Goal: Information Seeking & Learning: Learn about a topic

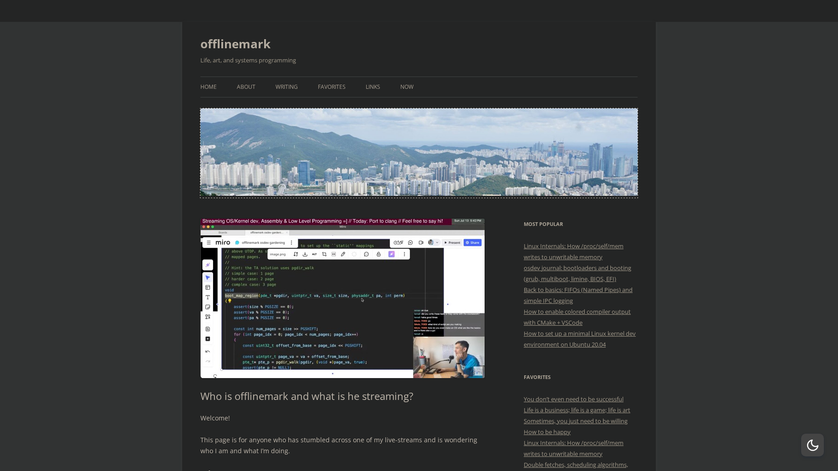
click at [295, 147] on img at bounding box center [418, 151] width 437 height 87
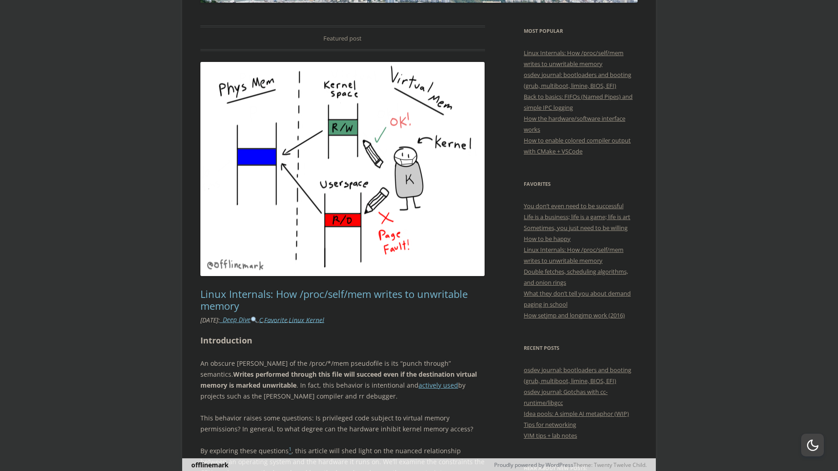
scroll to position [140, 0]
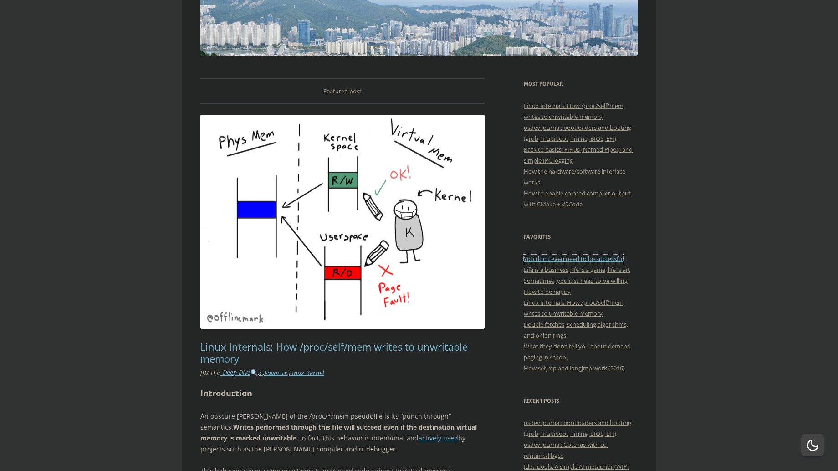
click at [598, 261] on link "You don’t even need to be successful" at bounding box center [574, 259] width 100 height 8
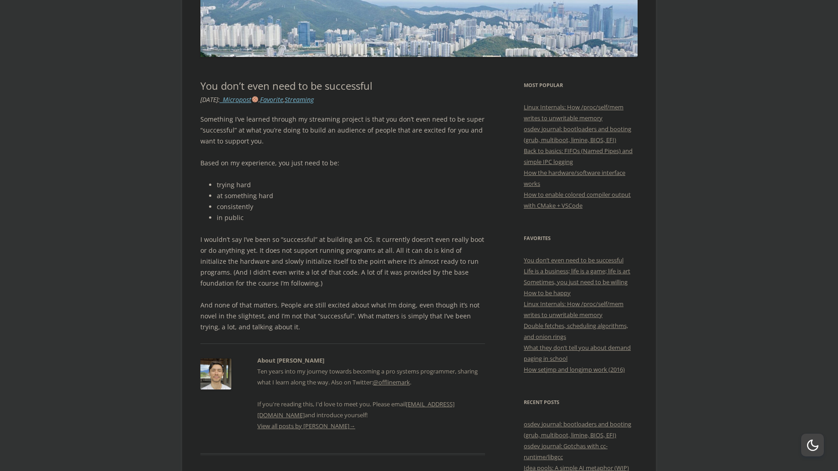
scroll to position [151, 0]
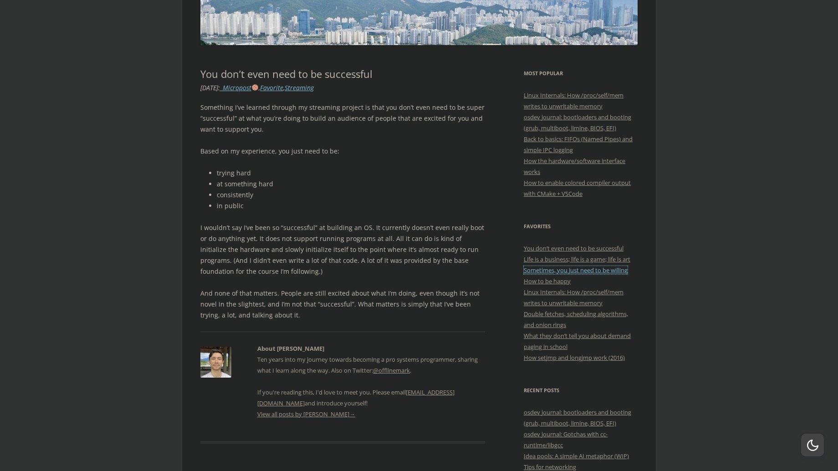
click at [550, 270] on link "Sometimes, you just need to be willing" at bounding box center [576, 270] width 104 height 8
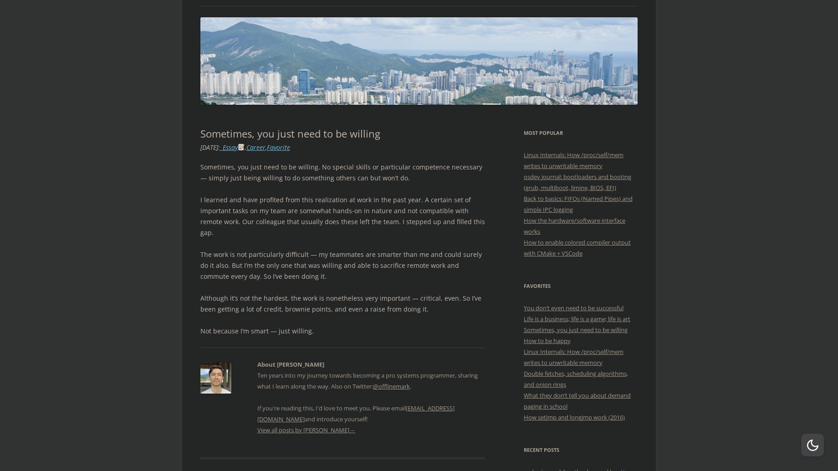
scroll to position [126, 0]
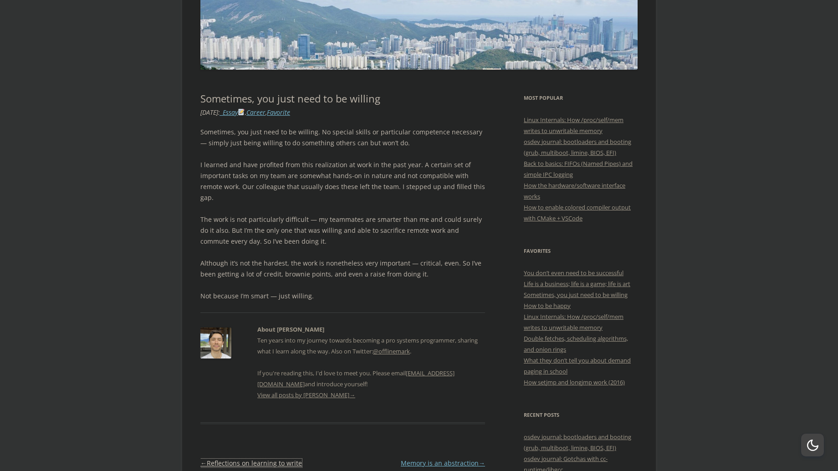
click at [286, 459] on link "← Reflections on learning to write" at bounding box center [251, 463] width 102 height 9
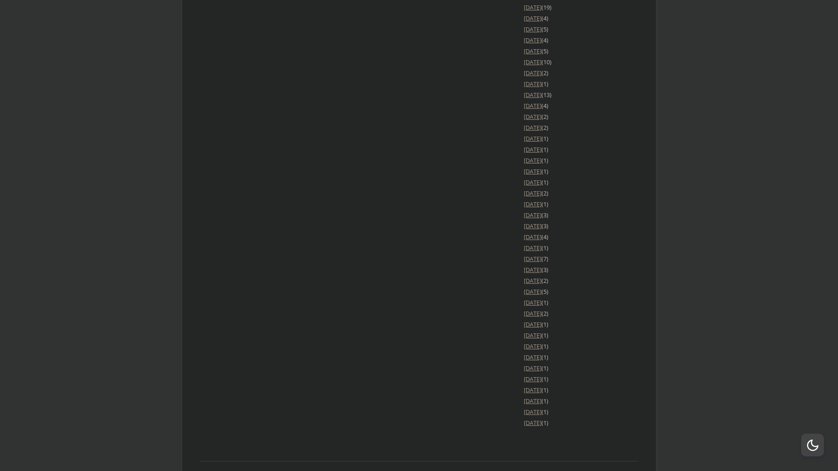
scroll to position [1547, 0]
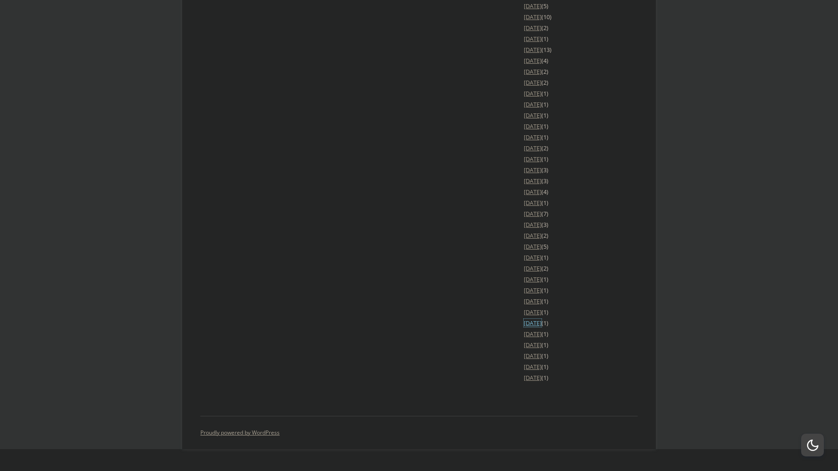
click at [535, 325] on link "[DATE]" at bounding box center [533, 323] width 18 height 8
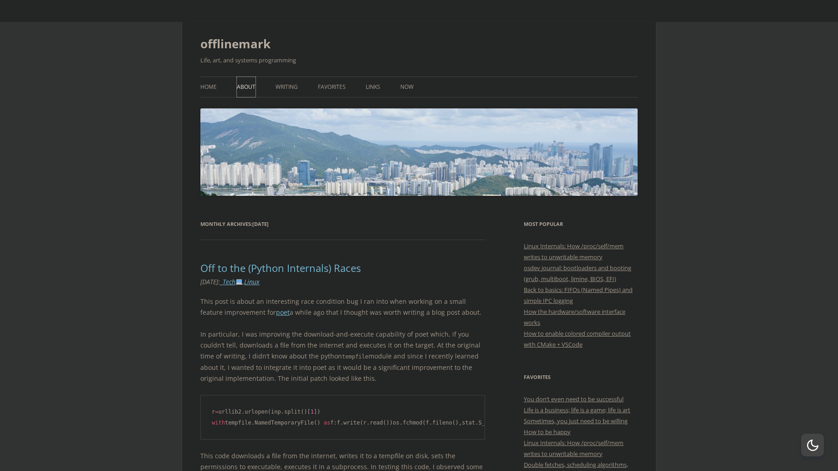
click at [243, 87] on link "About" at bounding box center [246, 87] width 19 height 20
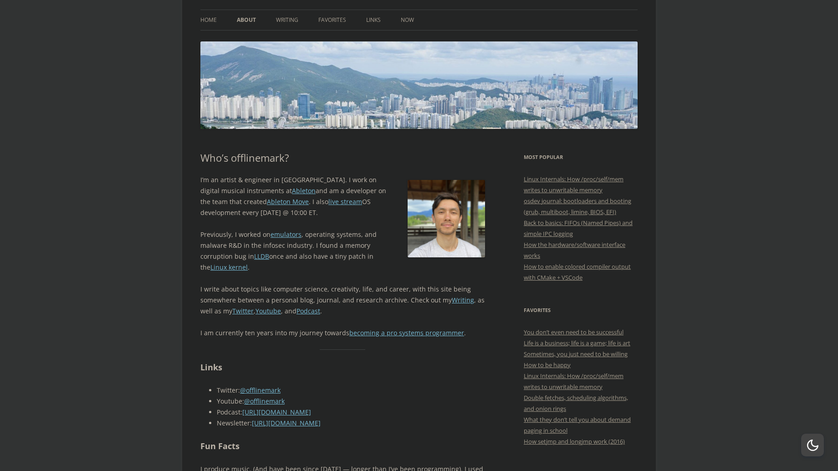
scroll to position [105, 0]
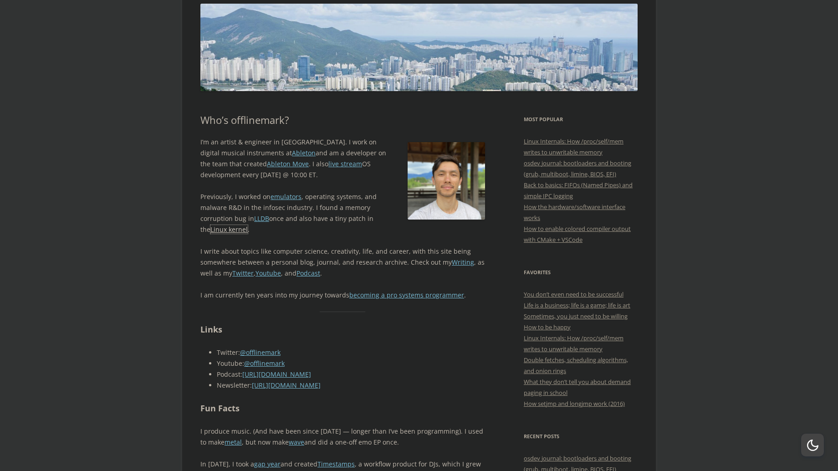
click at [214, 229] on link "Linux kernel" at bounding box center [228, 229] width 37 height 9
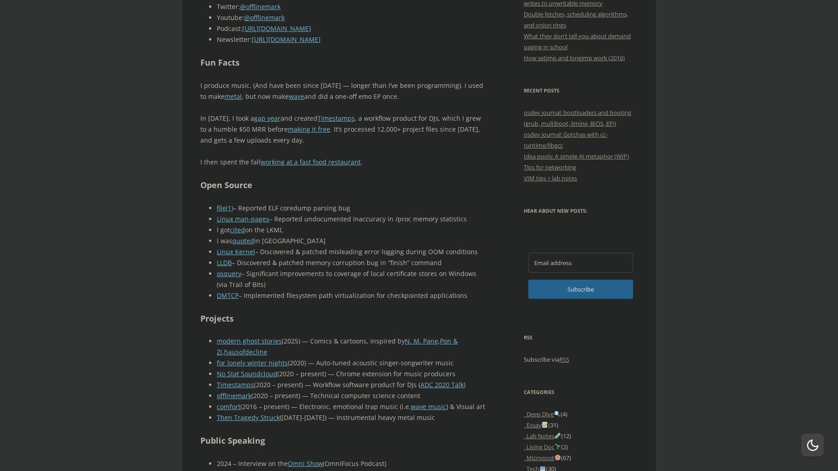
scroll to position [455, 0]
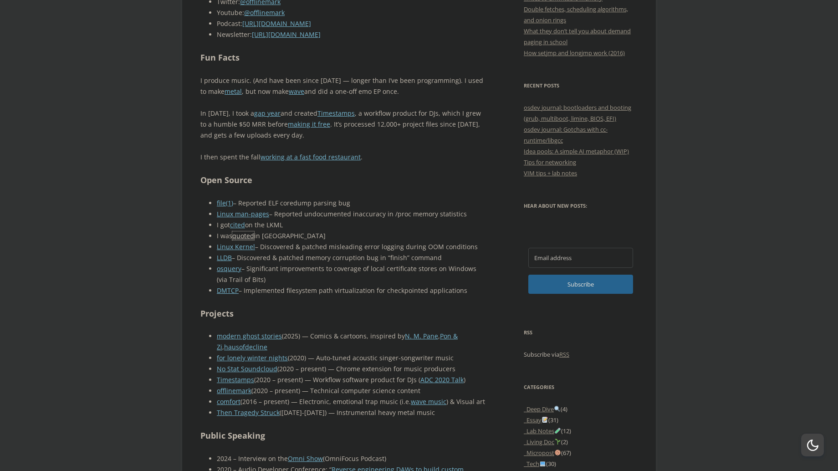
click at [253, 239] on link "quoted" at bounding box center [243, 235] width 22 height 9
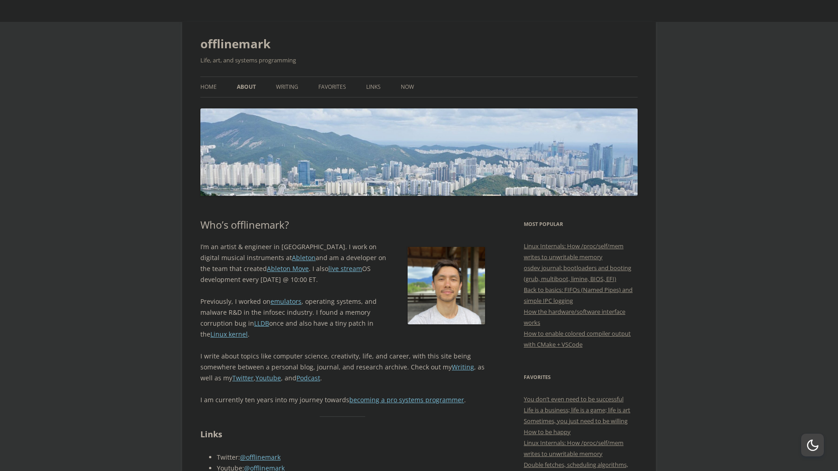
scroll to position [455, 0]
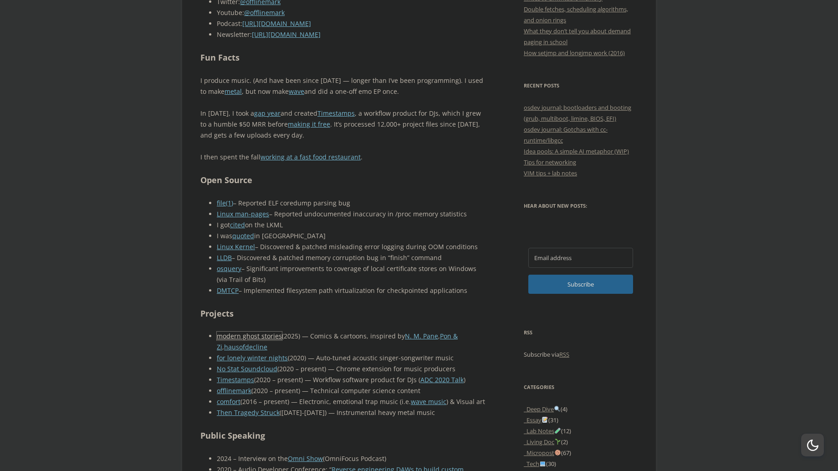
click at [261, 339] on link "modern ghost stories" at bounding box center [249, 335] width 65 height 9
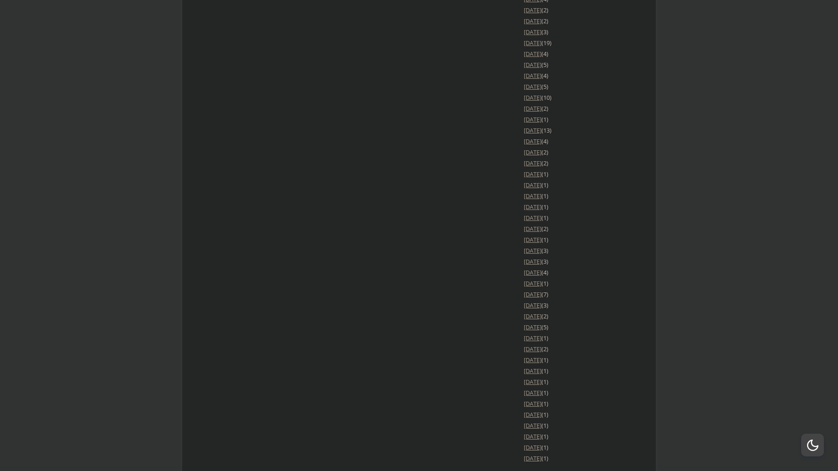
scroll to position [1547, 0]
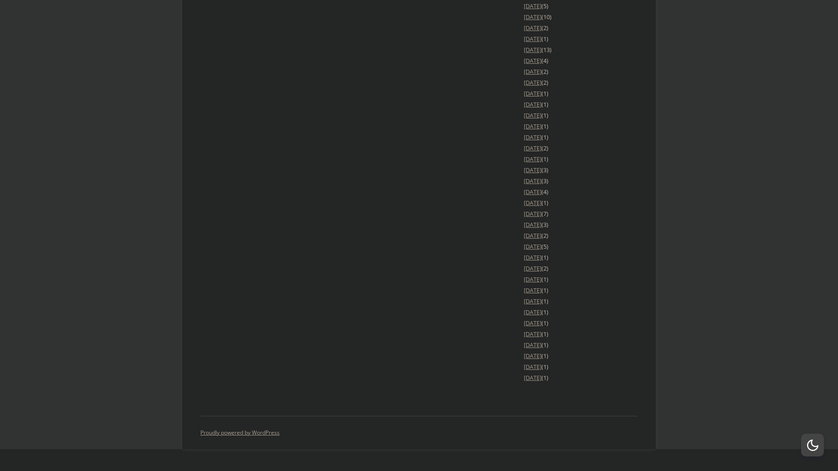
click at [813, 444] on div "button" at bounding box center [812, 444] width 11 height 11
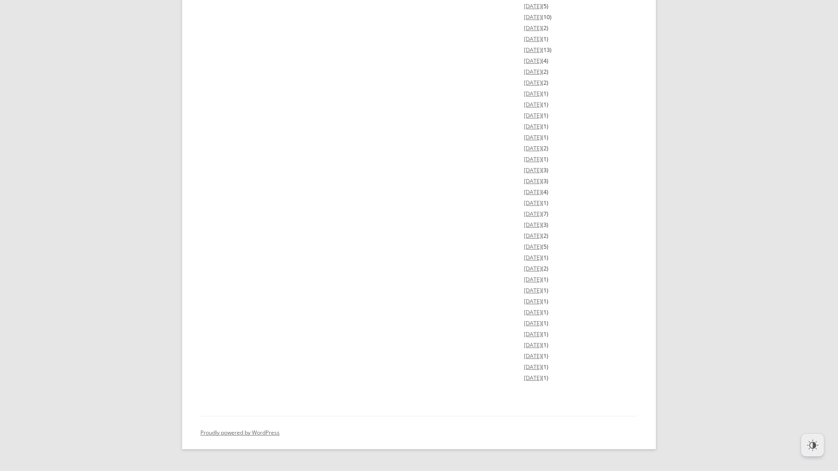
click at [813, 444] on div "button" at bounding box center [812, 444] width 11 height 11
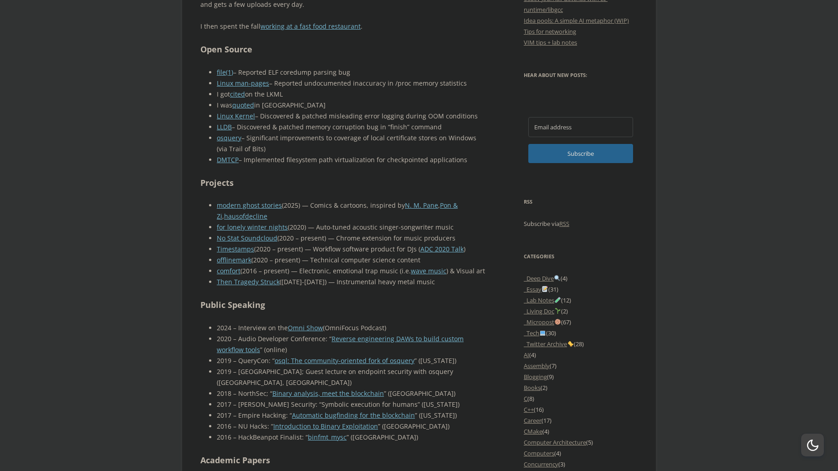
scroll to position [0, 0]
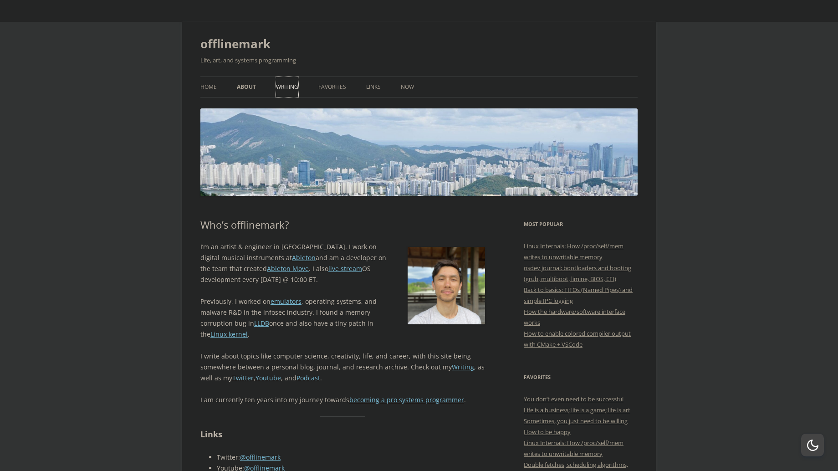
click at [285, 91] on link "Writing" at bounding box center [287, 87] width 22 height 20
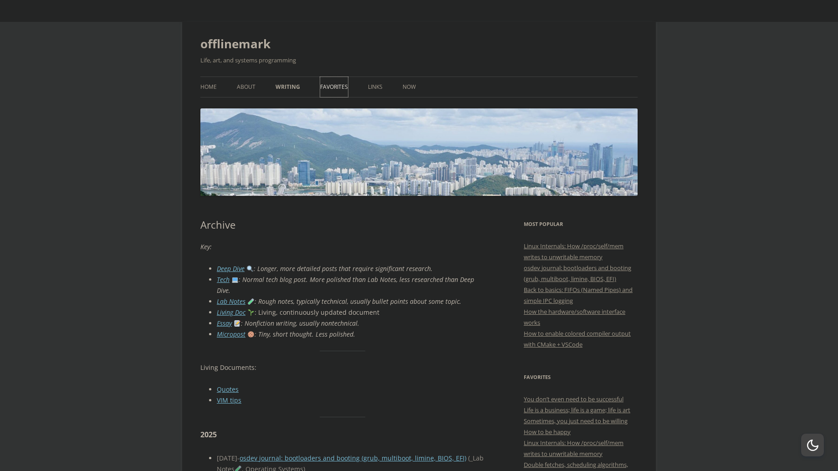
click at [333, 85] on link "Favorites" at bounding box center [334, 87] width 28 height 20
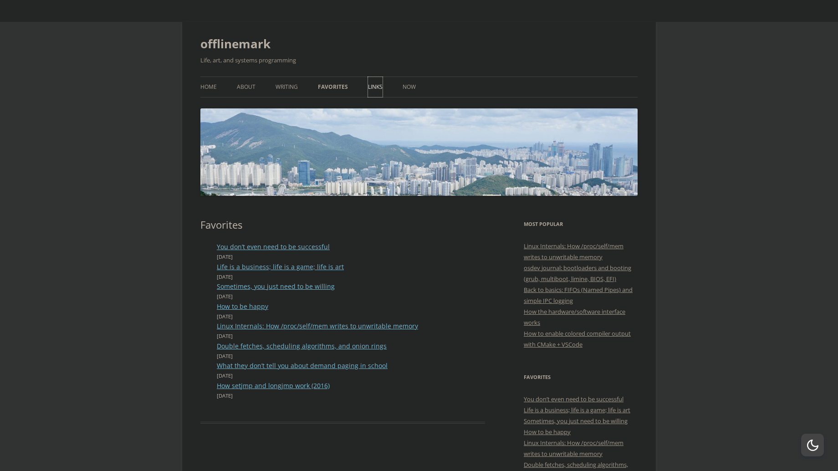
click at [372, 89] on link "Links" at bounding box center [375, 87] width 15 height 20
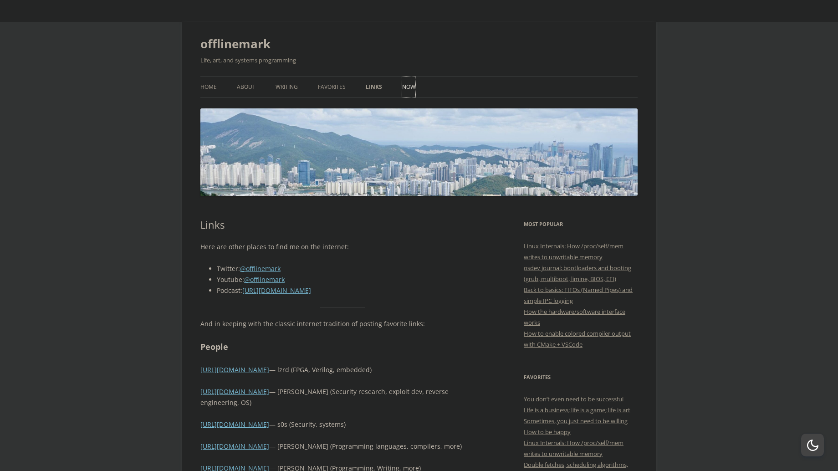
click at [408, 86] on link "Now" at bounding box center [408, 87] width 13 height 20
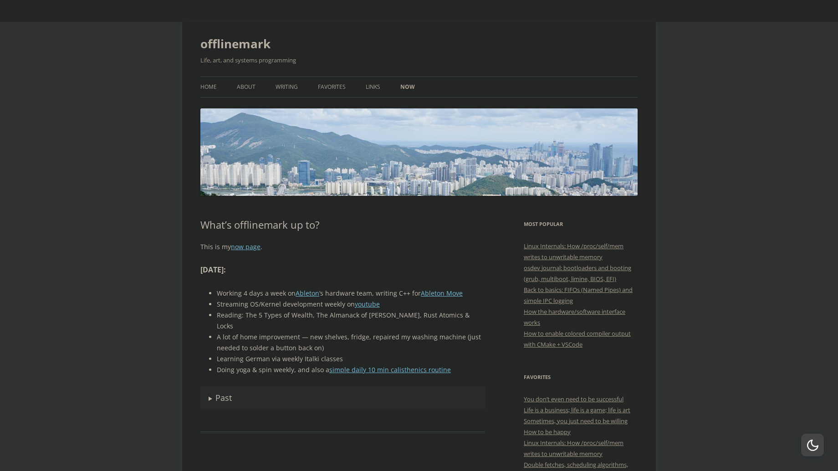
click at [209, 389] on summary "Past" at bounding box center [342, 397] width 285 height 23
click at [212, 84] on link "Home" at bounding box center [208, 87] width 16 height 20
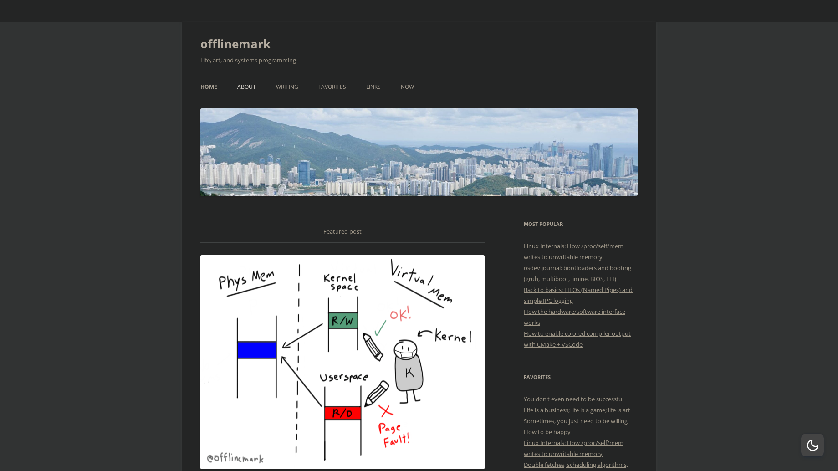
click at [246, 85] on link "About" at bounding box center [246, 87] width 19 height 20
